Goal: Task Accomplishment & Management: Manage account settings

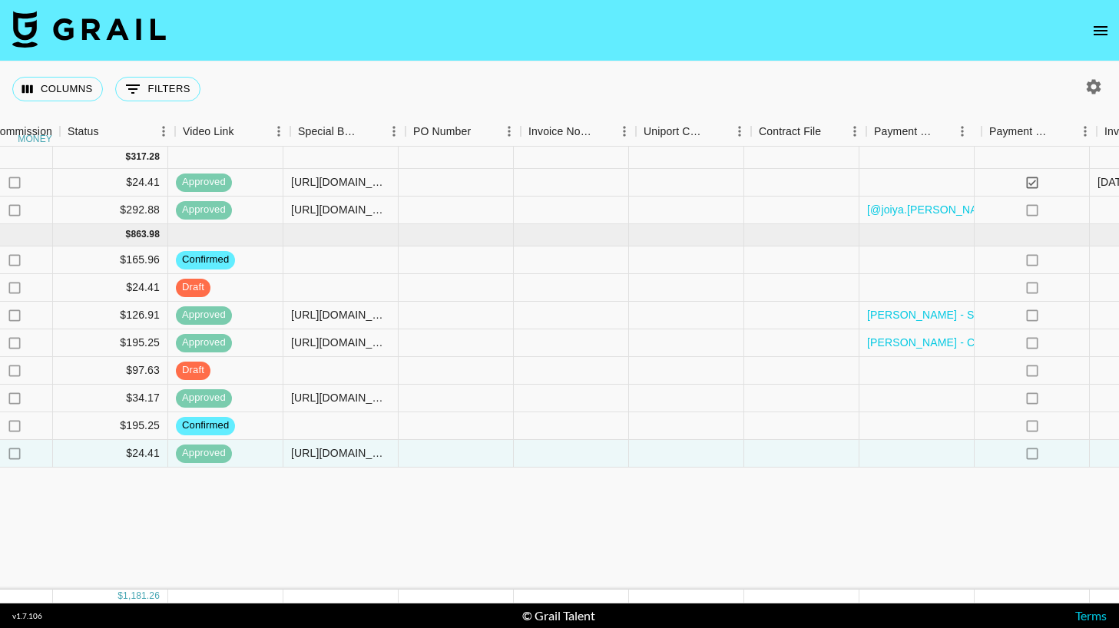
scroll to position [0, 1108]
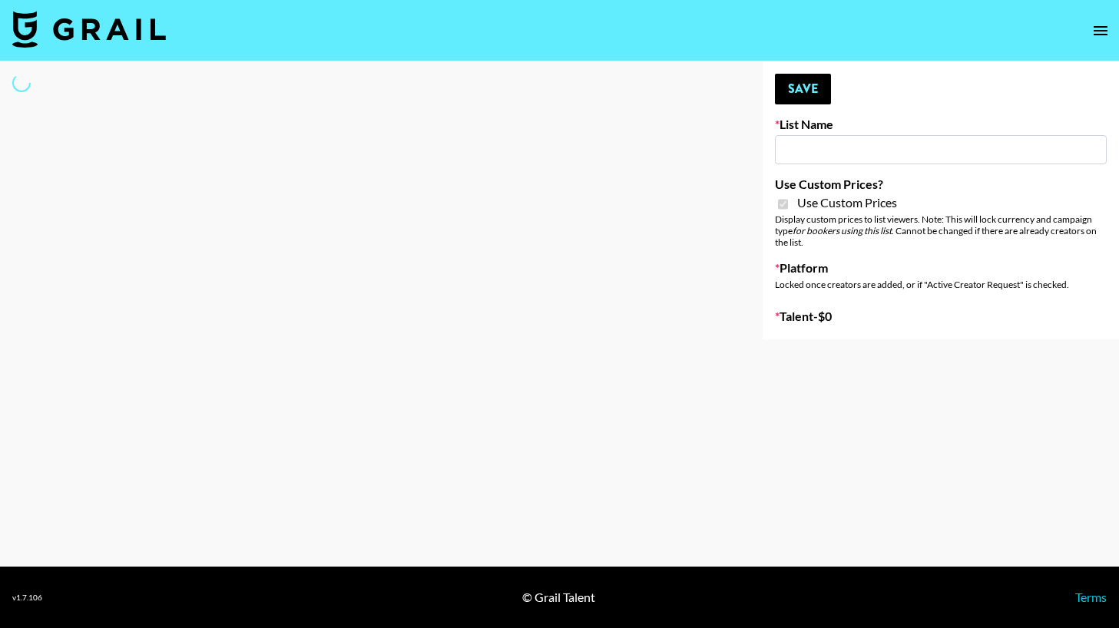
type input "Twodots ([DATE])"
checkbox input "true"
select select "Brand"
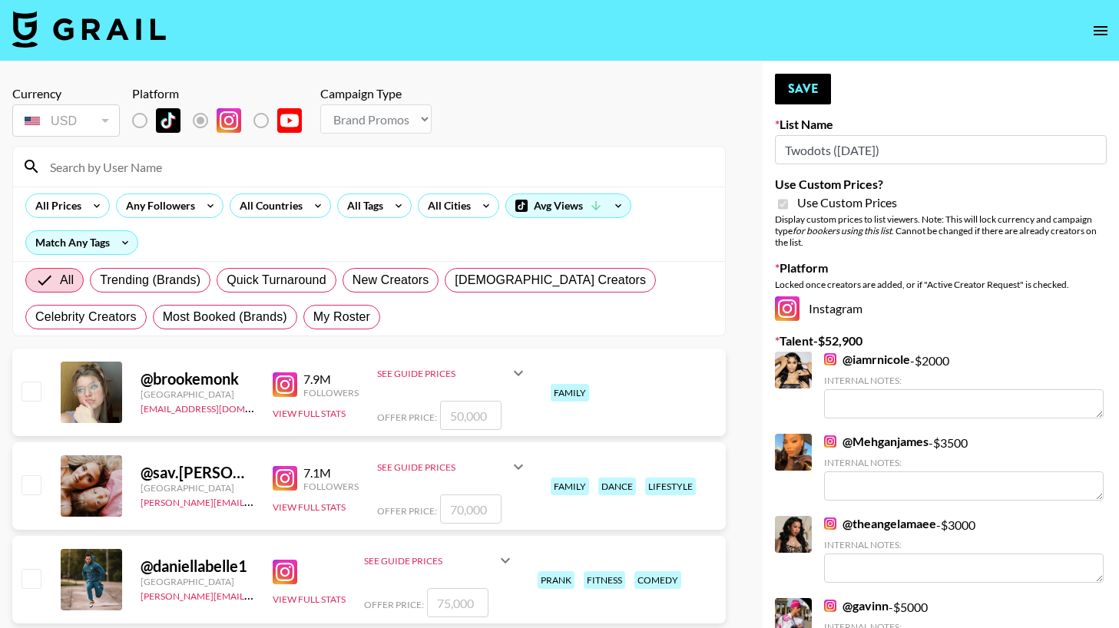
click at [233, 167] on input at bounding box center [378, 166] width 675 height 25
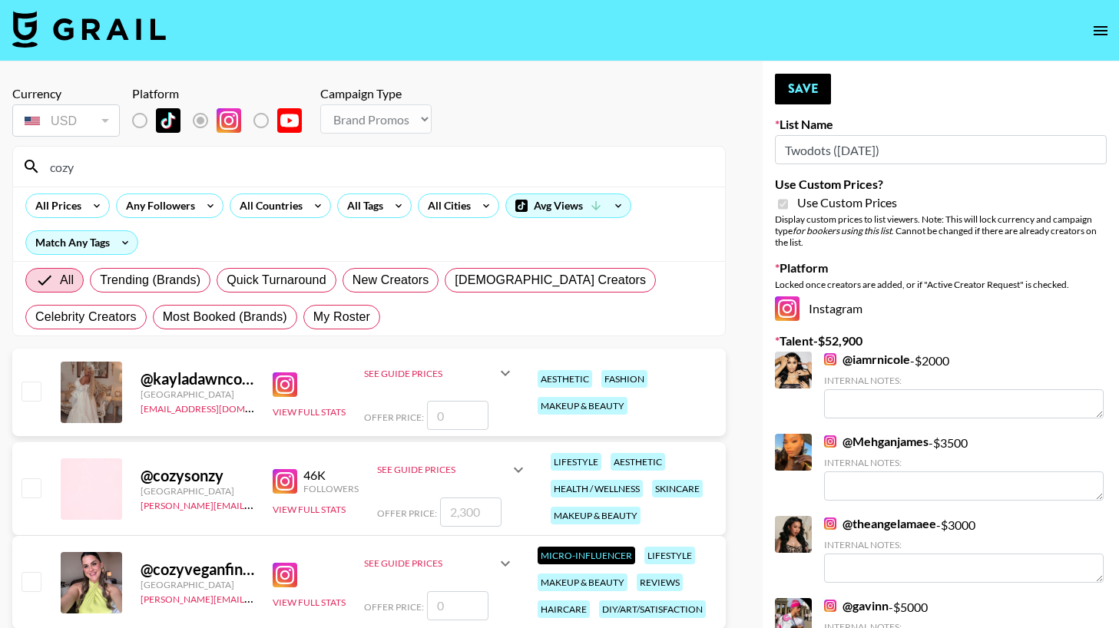
type input "cozy"
click at [28, 487] on input "checkbox" at bounding box center [31, 488] width 18 height 18
checkbox input "true"
type input "2300"
click at [212, 174] on input "cozy" at bounding box center [378, 166] width 675 height 25
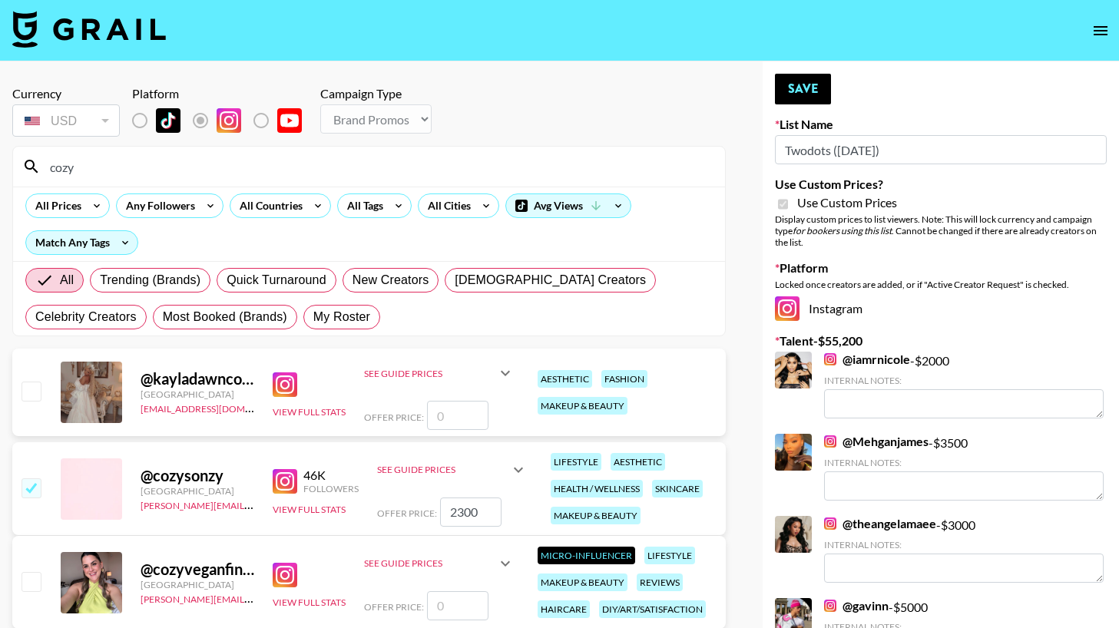
click at [212, 174] on input "cozy" at bounding box center [378, 166] width 675 height 25
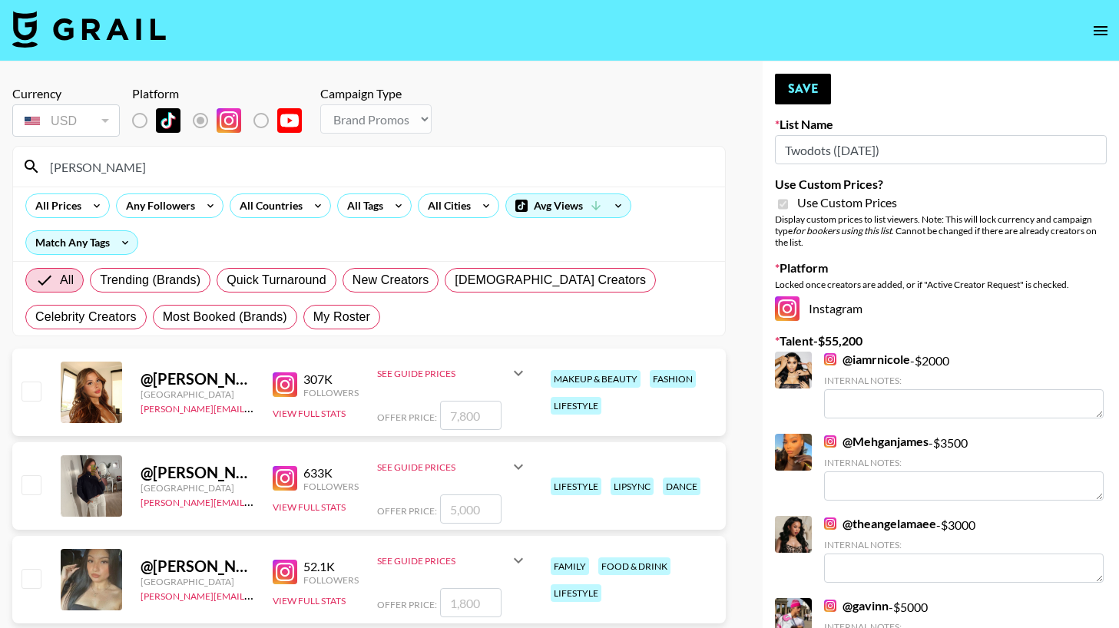
type input "[PERSON_NAME]"
click at [28, 579] on input "checkbox" at bounding box center [31, 578] width 18 height 18
checkbox input "true"
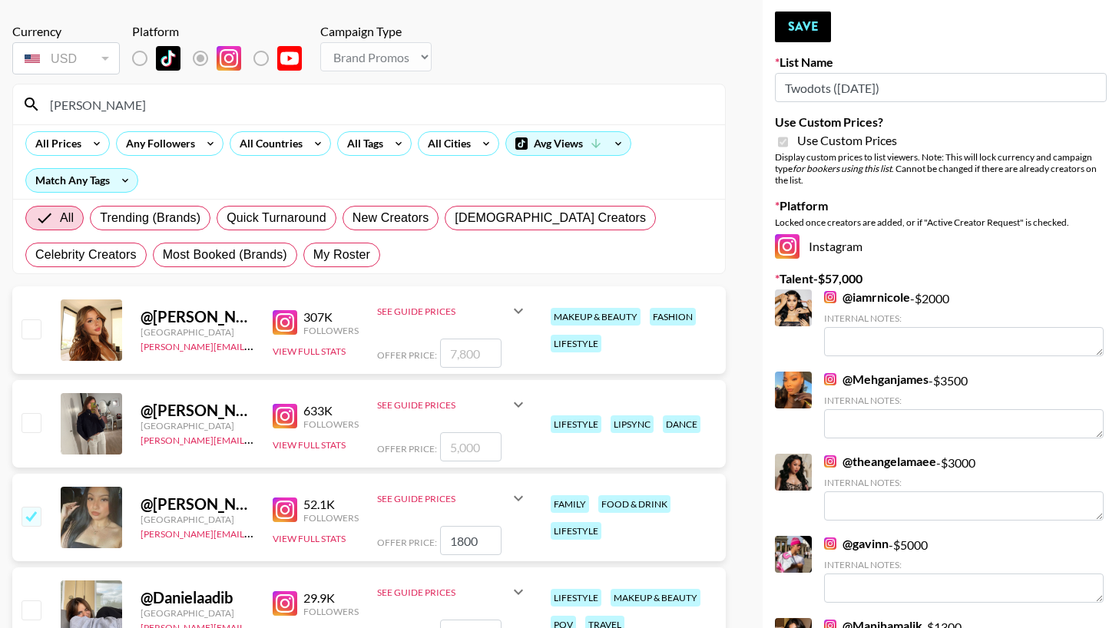
scroll to position [70, 0]
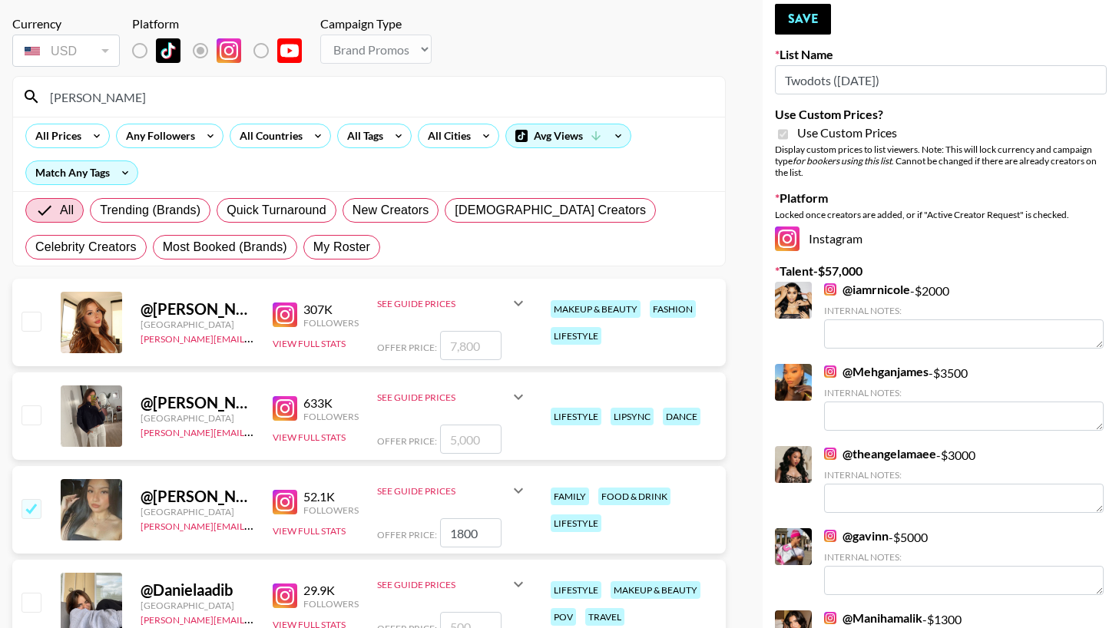
click at [462, 528] on input "1800" at bounding box center [470, 532] width 61 height 29
type input "2000"
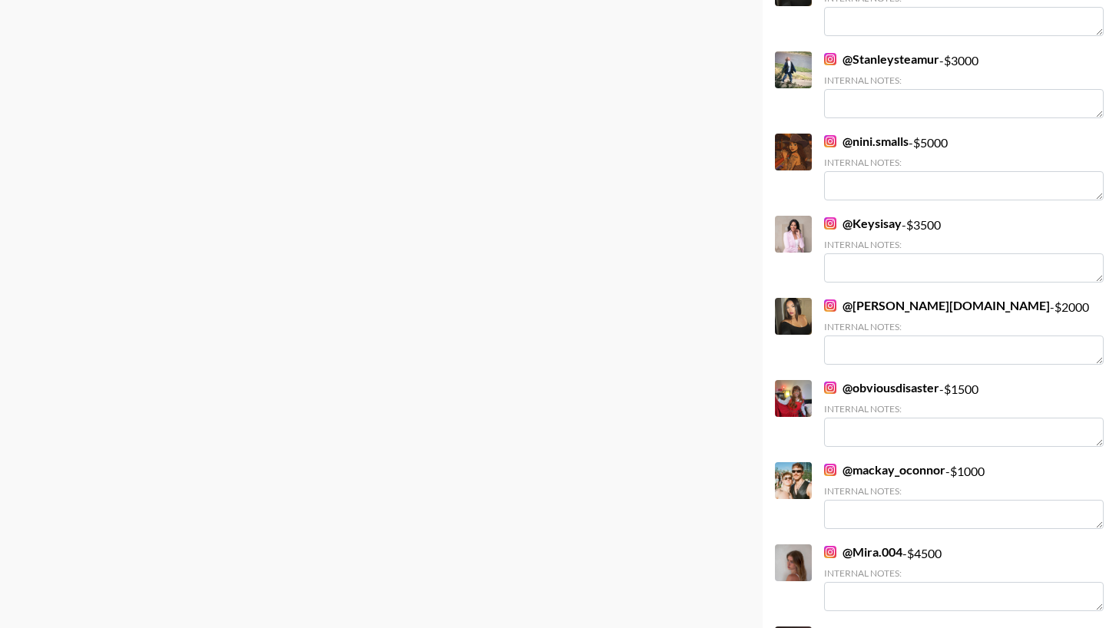
scroll to position [1852, 0]
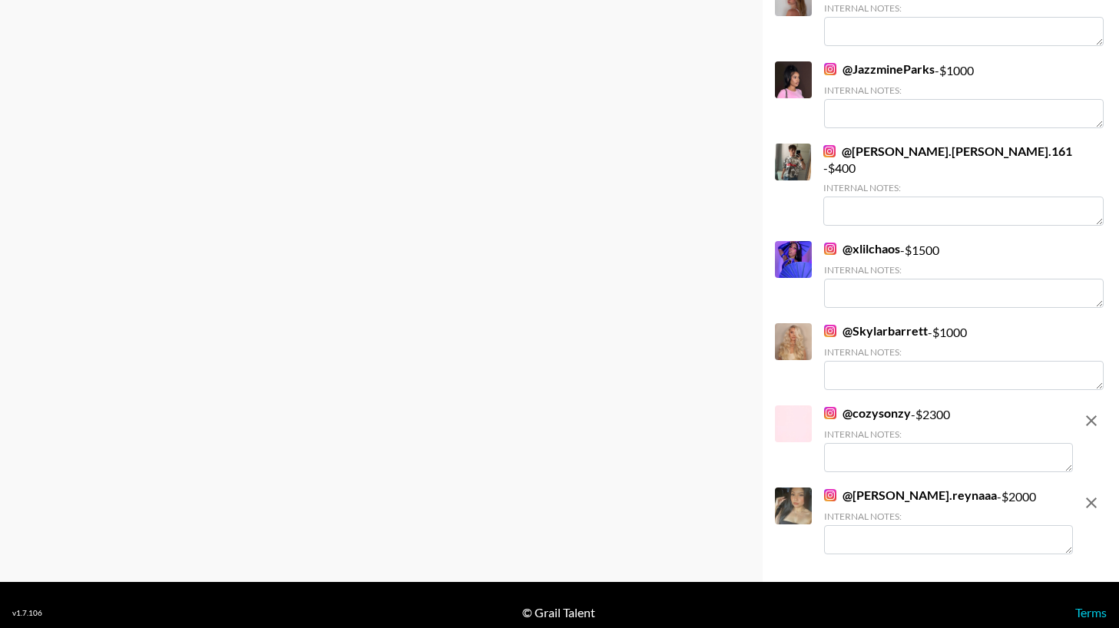
click at [928, 406] on div "@ cozysonzy - $ 2300 Internal Notes:" at bounding box center [948, 439] width 249 height 67
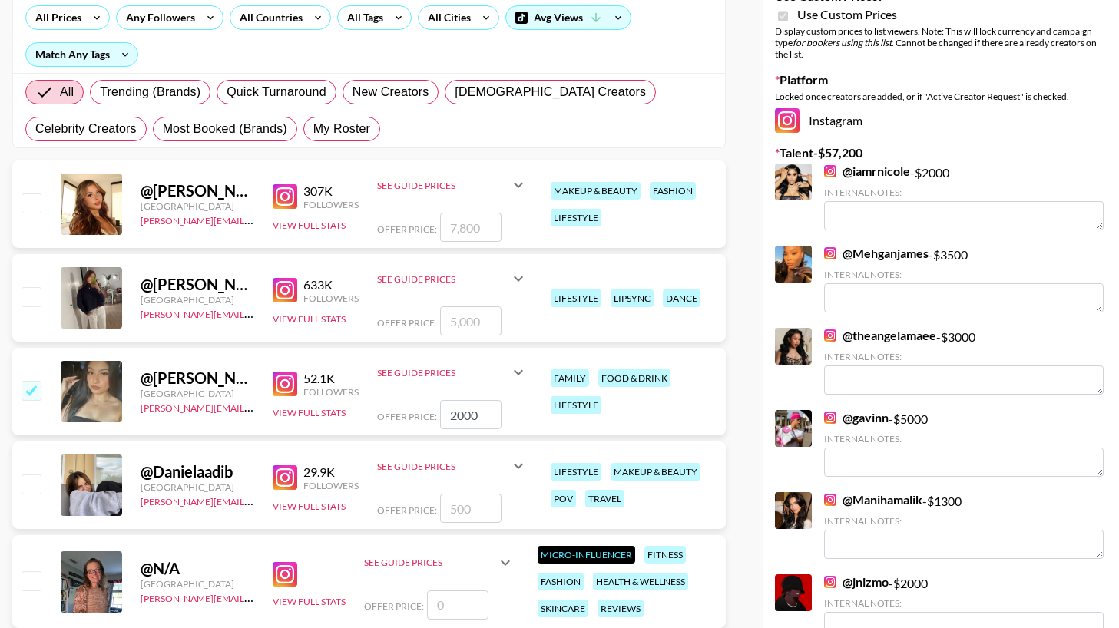
scroll to position [0, 0]
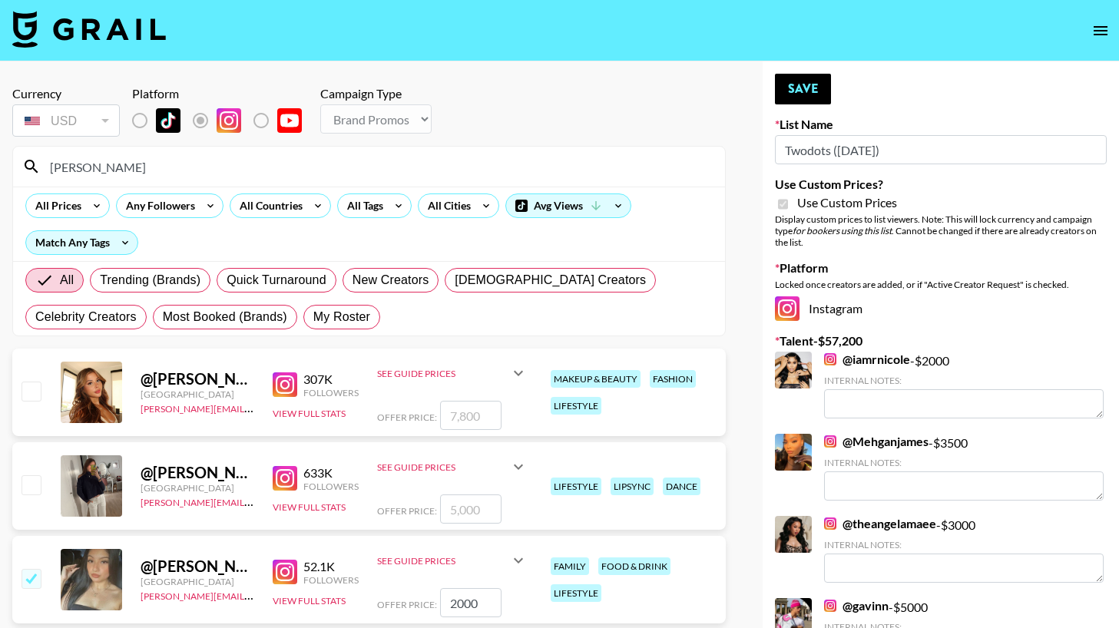
click at [243, 167] on input "[PERSON_NAME]" at bounding box center [378, 166] width 675 height 25
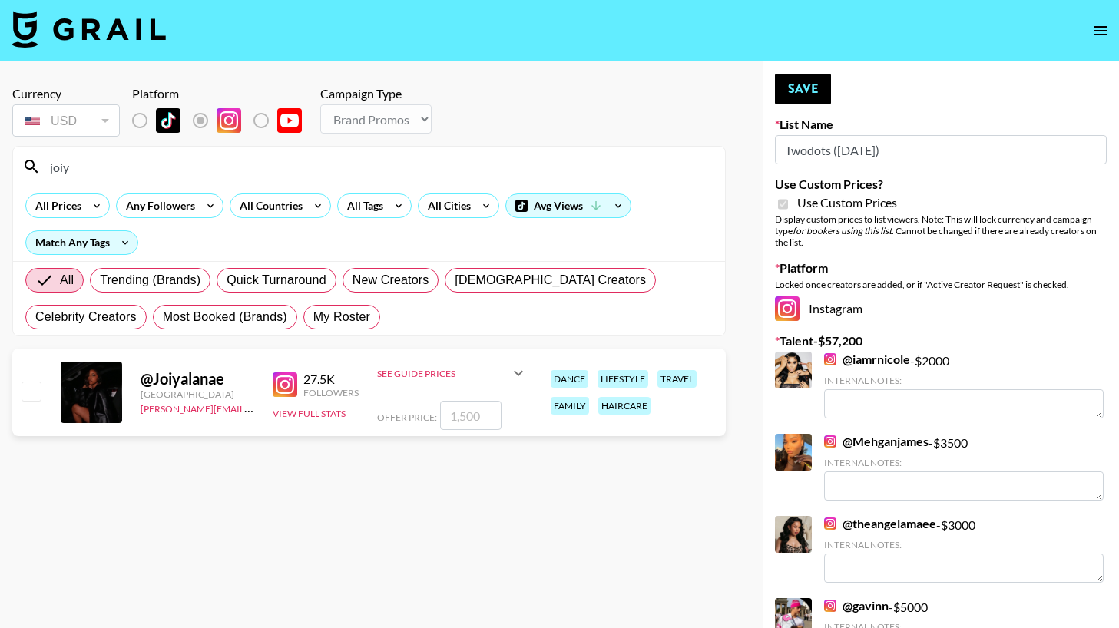
type input "joiy"
click at [19, 384] on div at bounding box center [30, 392] width 24 height 26
click at [31, 388] on input "checkbox" at bounding box center [31, 391] width 18 height 18
checkbox input "true"
type input "1500"
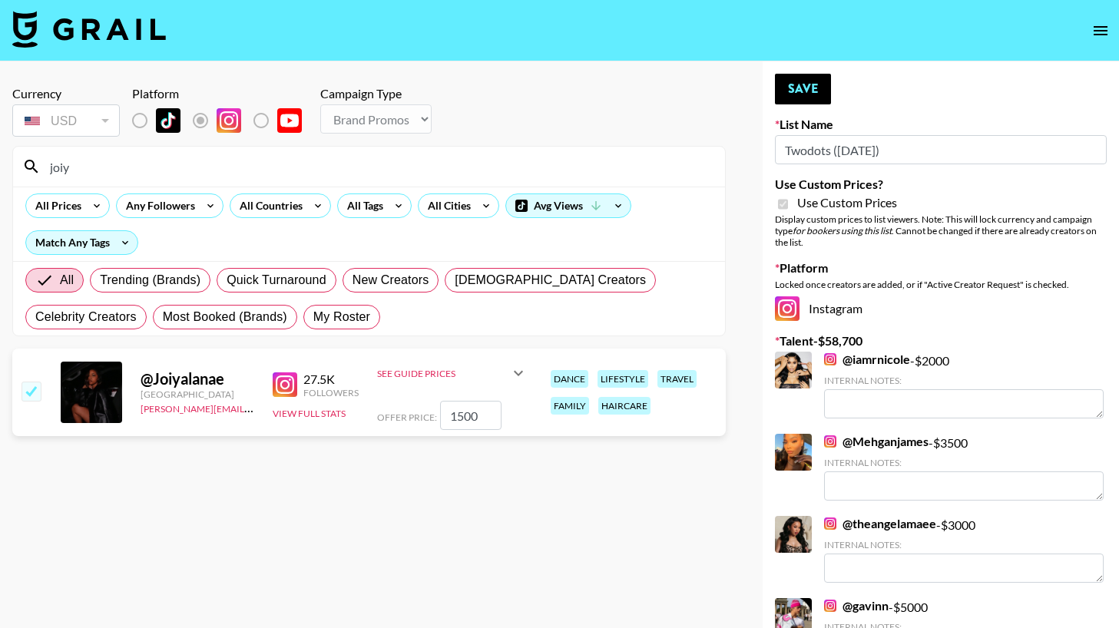
click at [101, 158] on input "joiy" at bounding box center [378, 166] width 675 height 25
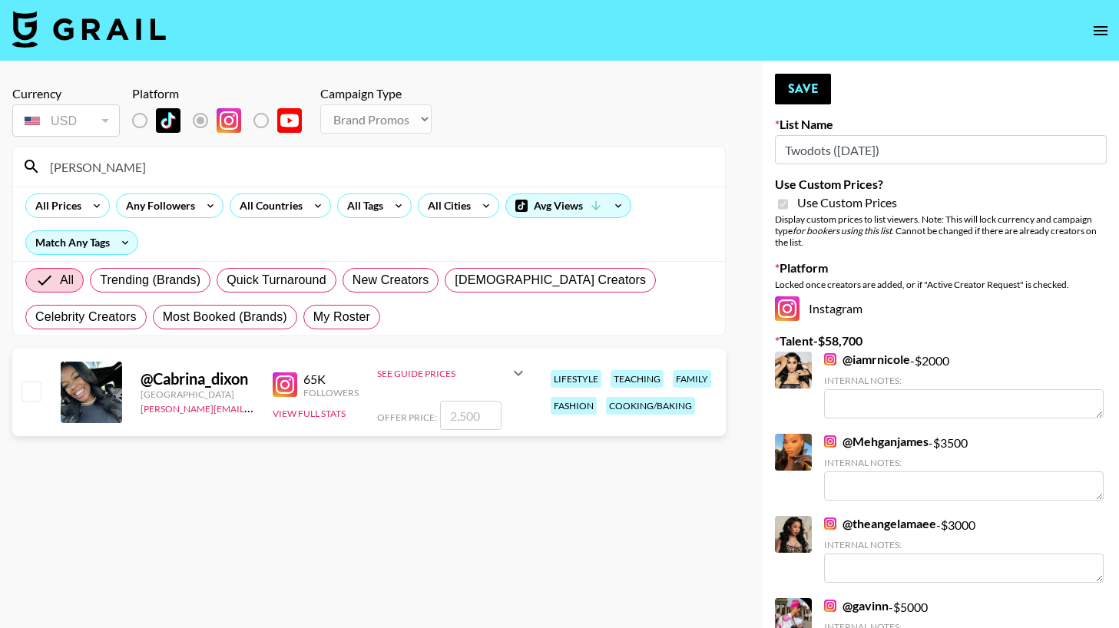
type input "[PERSON_NAME]"
click at [28, 388] on input "checkbox" at bounding box center [31, 391] width 18 height 18
checkbox input "true"
type input "2500"
click at [112, 169] on input "[PERSON_NAME]" at bounding box center [378, 166] width 675 height 25
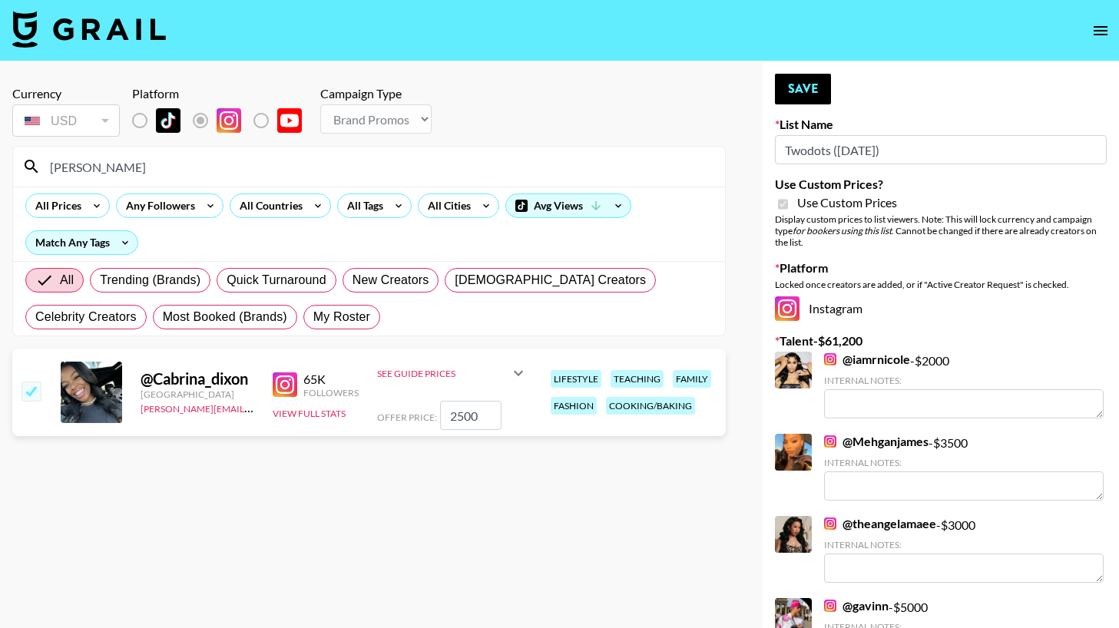
click at [112, 169] on input "[PERSON_NAME]" at bounding box center [378, 166] width 675 height 25
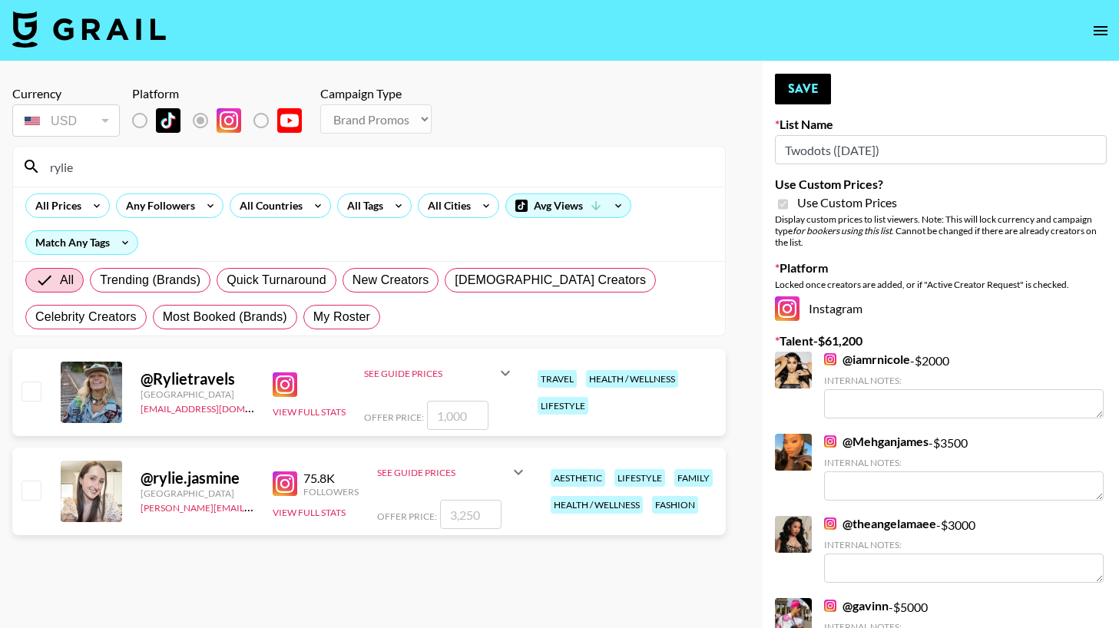
type input "rylie"
click at [44, 492] on div "@ rylie.jasmine [GEOGRAPHIC_DATA] [PERSON_NAME][EMAIL_ADDRESS][DOMAIN_NAME] 75.…" at bounding box center [369, 492] width 714 height 88
click at [30, 486] on input "checkbox" at bounding box center [31, 490] width 18 height 18
checkbox input "true"
type input "3250"
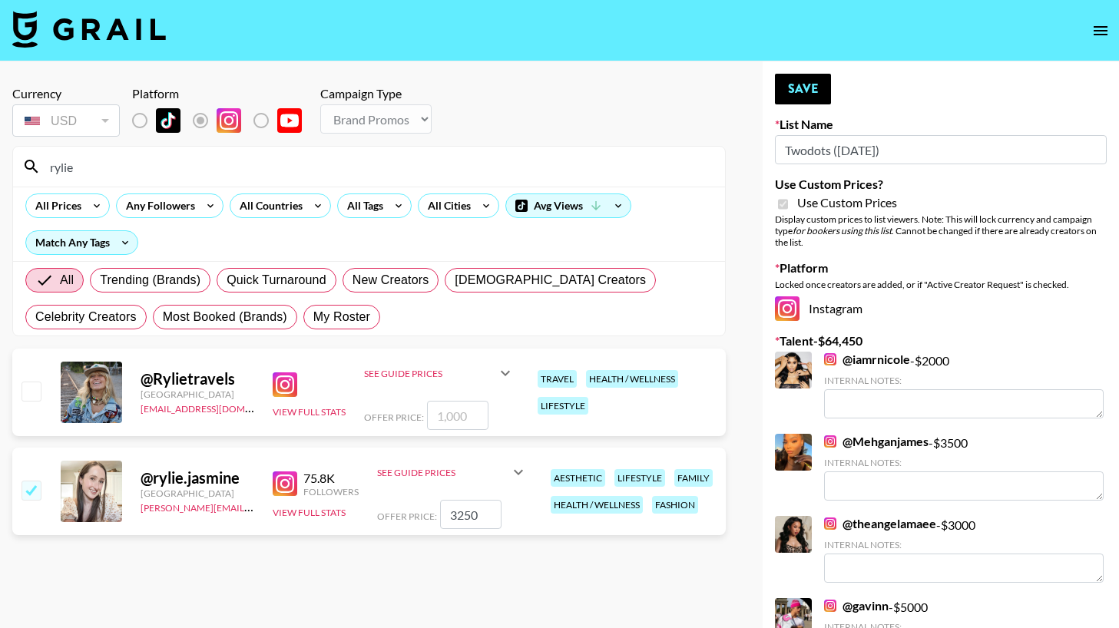
click at [147, 168] on input "rylie" at bounding box center [378, 166] width 675 height 25
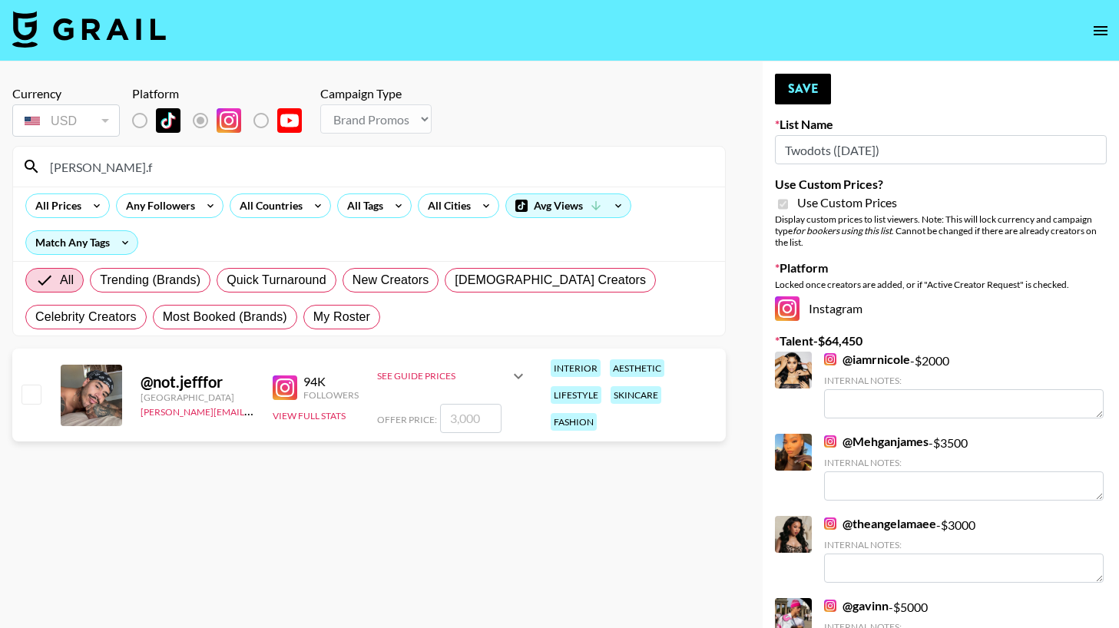
type input "[PERSON_NAME].f"
click at [31, 392] on input "checkbox" at bounding box center [31, 394] width 18 height 18
checkbox input "true"
type input "3000"
click at [788, 87] on button "Save" at bounding box center [803, 89] width 56 height 31
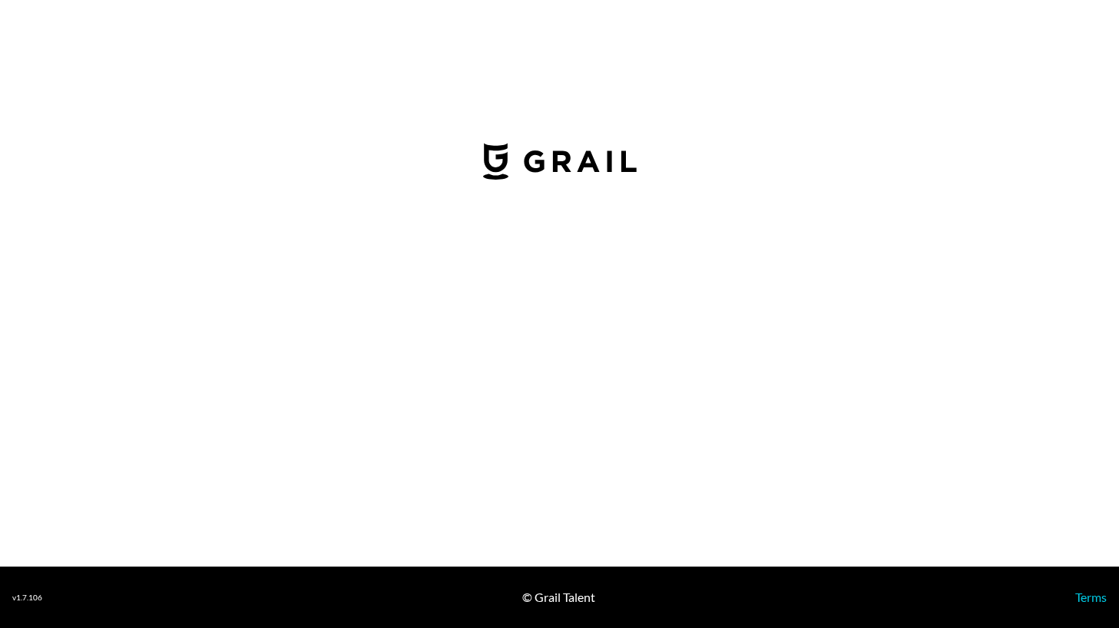
select select "USD"
